Goal: Task Accomplishment & Management: Manage account settings

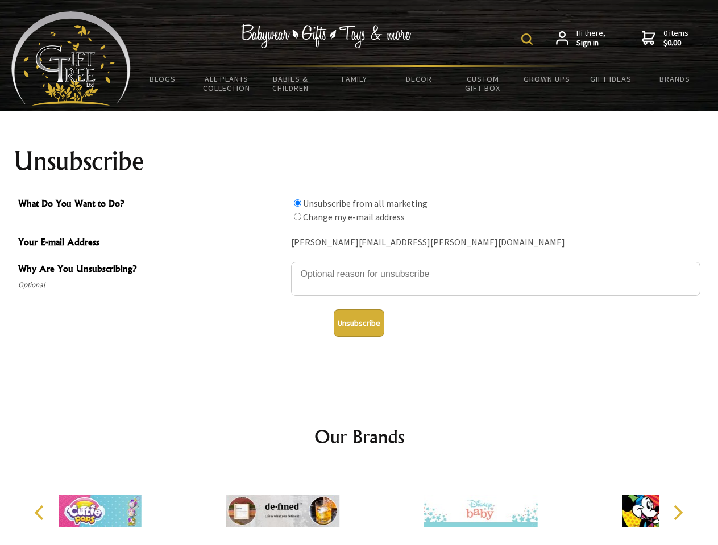
click at [528, 39] on img at bounding box center [526, 39] width 11 height 11
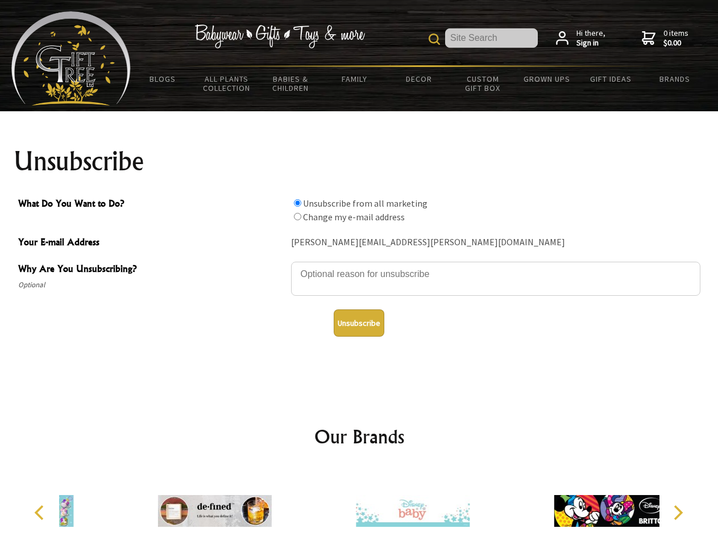
click at [359, 266] on textarea "Why Are You Unsubscribing?" at bounding box center [495, 279] width 409 height 34
click at [297, 203] on input "What Do You Want to Do?" at bounding box center [297, 202] width 7 height 7
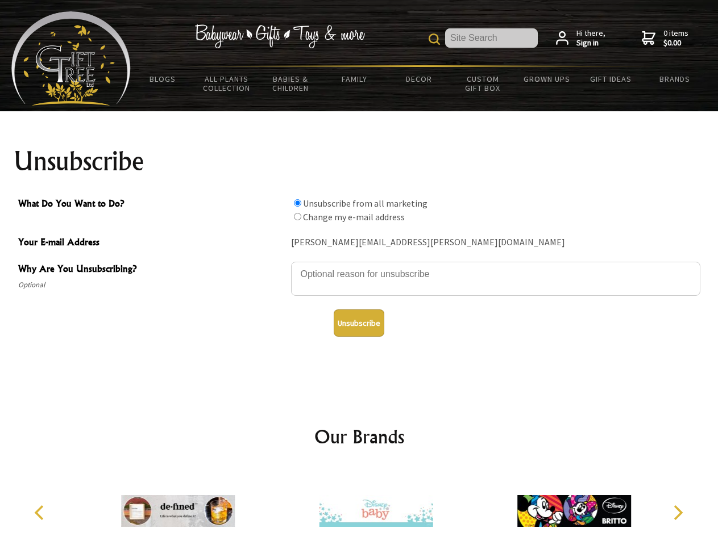
click at [297, 216] on input "What Do You Want to Do?" at bounding box center [297, 216] width 7 height 7
radio input "true"
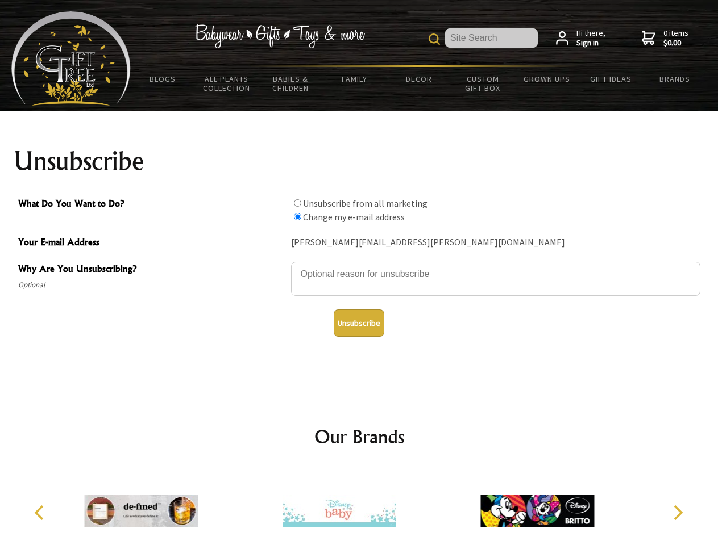
click at [358, 323] on button "Unsubscribe" at bounding box center [358, 323] width 51 height 27
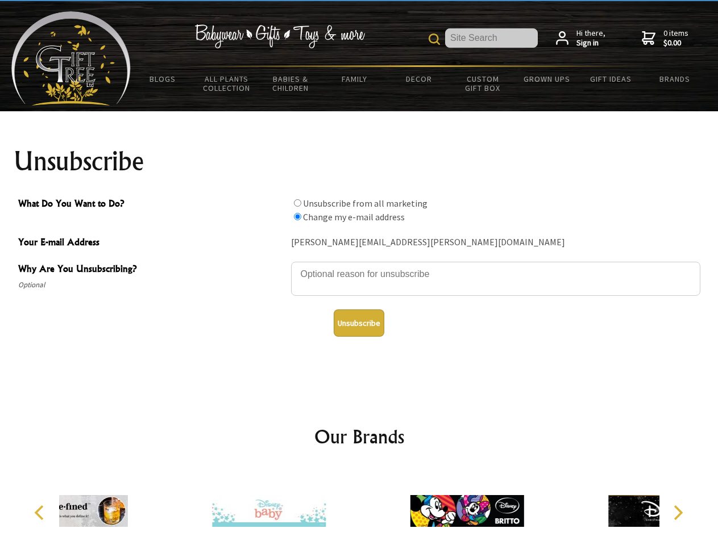
click at [368, 507] on div at bounding box center [467, 513] width 198 height 89
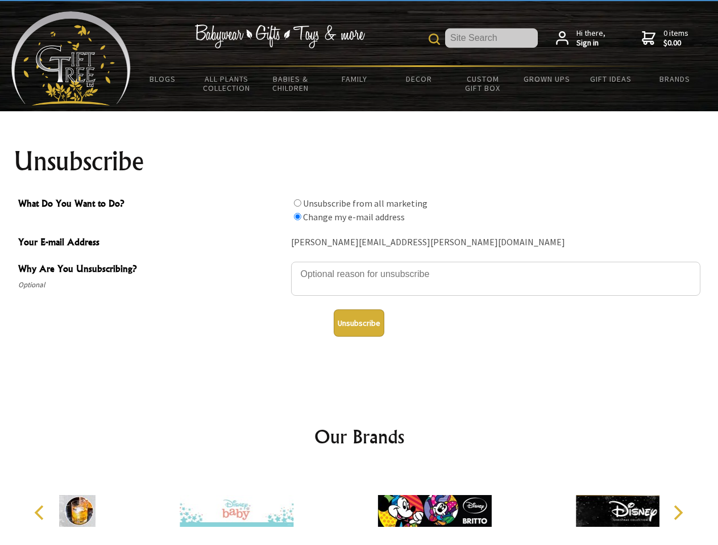
click at [41, 513] on icon "Previous" at bounding box center [40, 513] width 15 height 15
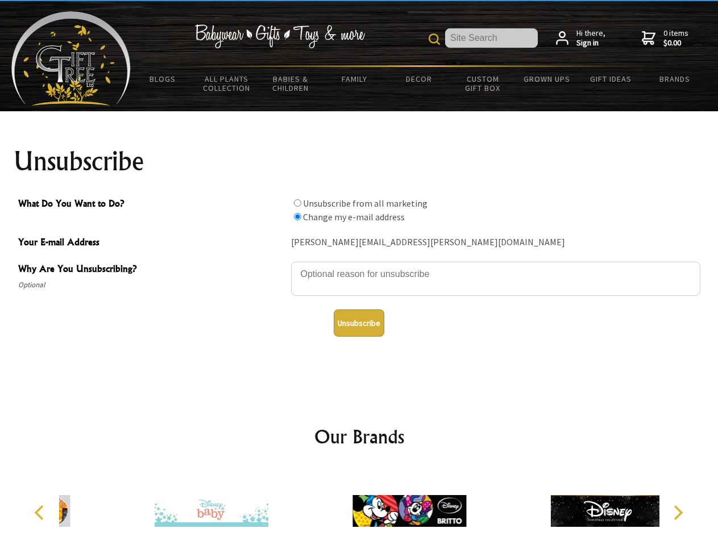
click at [677, 513] on icon "Next" at bounding box center [676, 513] width 15 height 15
